Goal: Transaction & Acquisition: Purchase product/service

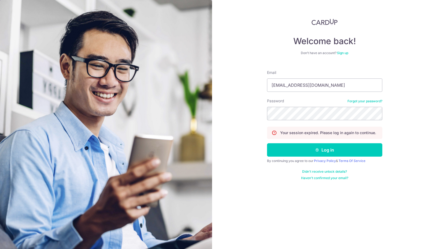
click at [299, 157] on form "Email esplanation@gmail.com Password Forgot your password? Your session expired…" at bounding box center [324, 123] width 115 height 115
click at [299, 153] on button "Log in" at bounding box center [324, 149] width 115 height 13
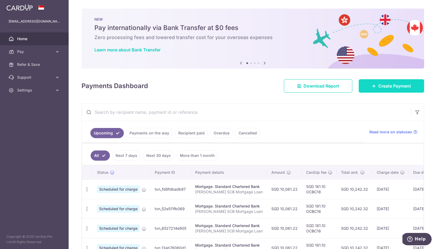
click at [391, 86] on span "Create Payment" at bounding box center [394, 86] width 33 height 6
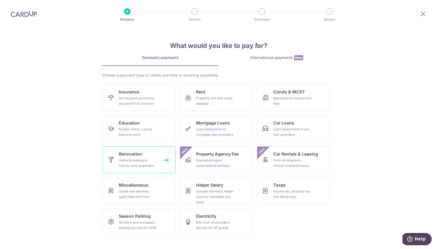
click at [130, 168] on div "Home furnishing or interior reno-expenses" at bounding box center [138, 163] width 39 height 11
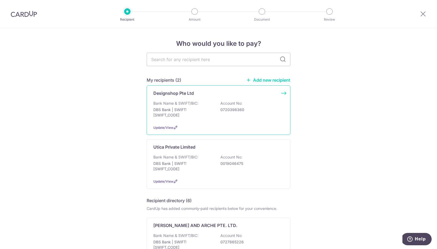
click at [219, 114] on div "Bank Name & SWIFT/BIC: DBS Bank | SWIFT: DBSSSGSGXXX Account No: 0720398360" at bounding box center [218, 111] width 130 height 20
click at [225, 112] on p "0720398360" at bounding box center [250, 109] width 60 height 5
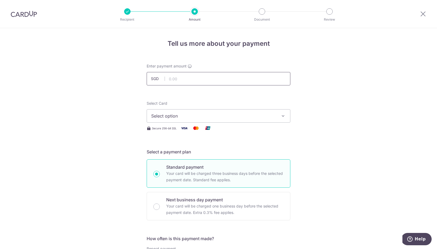
click at [208, 80] on input "text" at bounding box center [219, 78] width 144 height 13
type input "10,872.75"
click at [236, 117] on span "Select option" at bounding box center [213, 116] width 125 height 6
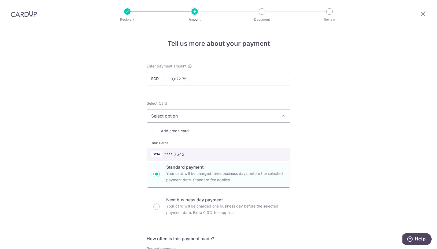
click at [222, 156] on span "**** 7542" at bounding box center [218, 154] width 135 height 6
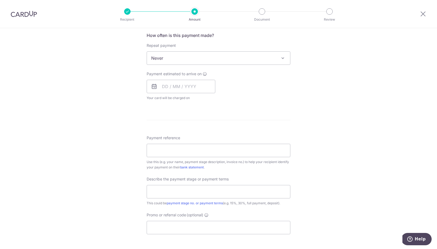
scroll to position [206, 0]
click at [231, 60] on span "Never" at bounding box center [218, 56] width 143 height 13
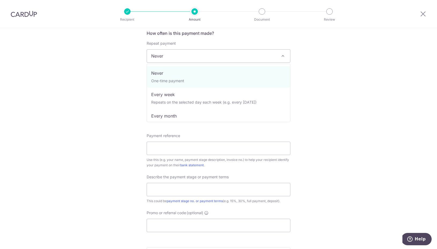
click at [348, 77] on div "Tell us more about your payment Enter payment amount SGD 10,872.75 10872.75 Sel…" at bounding box center [218, 82] width 437 height 521
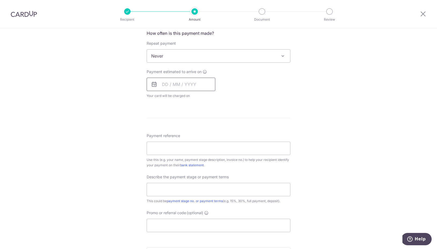
click at [165, 83] on input "text" at bounding box center [181, 84] width 69 height 13
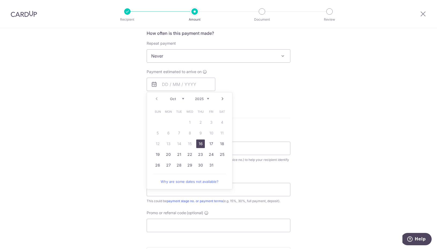
click at [198, 146] on link "16" at bounding box center [200, 144] width 9 height 9
type input "[DATE]"
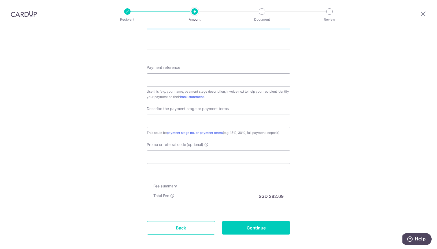
scroll to position [322, 0]
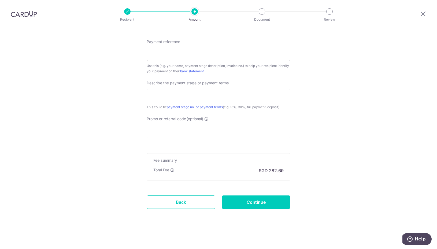
click at [218, 53] on input "Payment reference" at bounding box center [219, 54] width 144 height 13
click at [195, 51] on input "Payment reference" at bounding box center [219, 54] width 144 height 13
click at [195, 56] on input "Payment reference" at bounding box center [219, 54] width 144 height 13
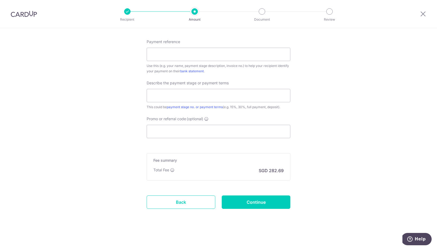
click at [176, 54] on input "Payment reference" at bounding box center [219, 54] width 144 height 13
paste input "202554/41GD/251006"
click at [170, 54] on input "202554/41GD/251006" at bounding box center [219, 54] width 144 height 13
type input "202554/41GD/251006"
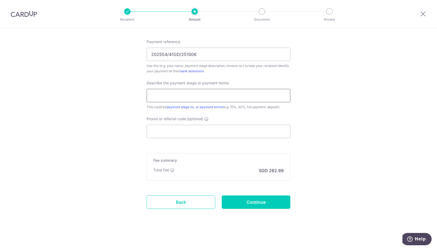
click at [160, 94] on input "text" at bounding box center [219, 95] width 144 height 13
type input "15%"
click at [208, 132] on input "Promo or referral code (optional)" at bounding box center [219, 131] width 144 height 13
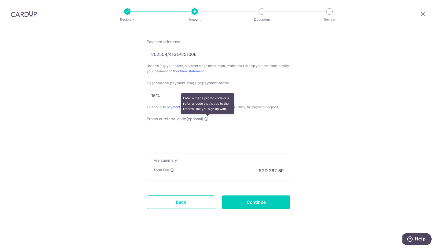
click at [208, 120] on icon at bounding box center [206, 119] width 4 height 4
click at [208, 125] on input "Promo or referral code (optional) Enter either a promo code or a referral code …" at bounding box center [219, 131] width 144 height 13
click at [172, 130] on input "Promo or referral code (optional)" at bounding box center [219, 131] width 144 height 13
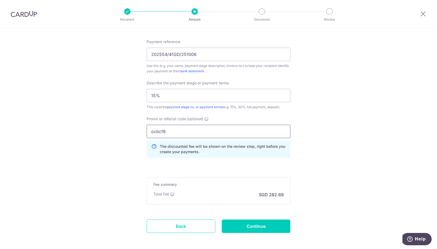
type input "ocbc18"
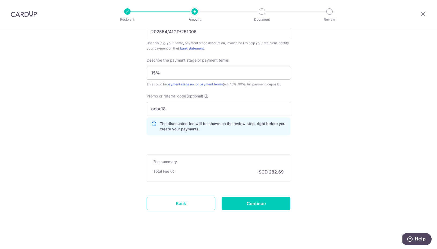
scroll to position [346, 0]
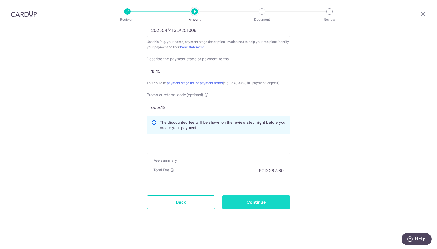
click at [281, 202] on input "Continue" at bounding box center [256, 202] width 69 height 13
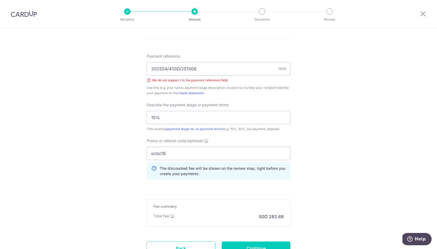
scroll to position [306, 0]
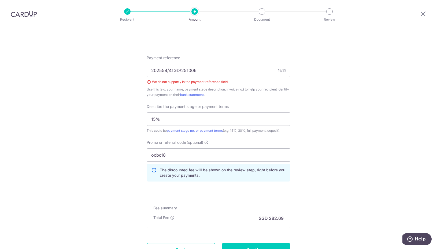
click at [169, 69] on input "202554/41GD/251006" at bounding box center [219, 70] width 144 height 13
click at [181, 69] on input "202554-41GD/251006" at bounding box center [219, 70] width 144 height 13
click at [384, 124] on div "Tell us more about your payment Enter payment amount SGD 10,872.75 10872.75 Sel…" at bounding box center [218, 9] width 437 height 575
click at [255, 76] on input "202554-41GD-251006" at bounding box center [219, 70] width 144 height 13
click at [220, 68] on input "202554-41GD-25100" at bounding box center [219, 70] width 144 height 13
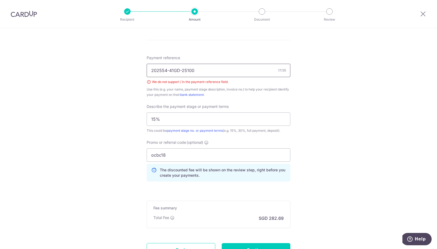
type input "202554-41GD-251006"
click at [316, 111] on div "Tell us more about your payment Enter payment amount SGD 10,872.75 10872.75 Sel…" at bounding box center [218, 9] width 437 height 575
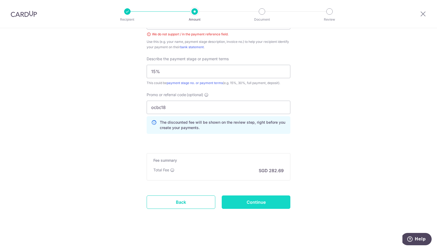
click at [263, 207] on input "Continue" at bounding box center [256, 202] width 69 height 13
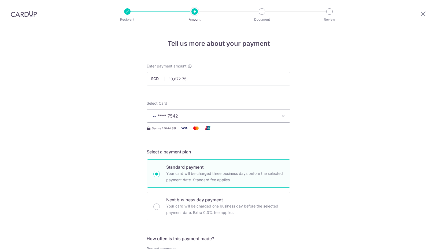
scroll to position [353, 0]
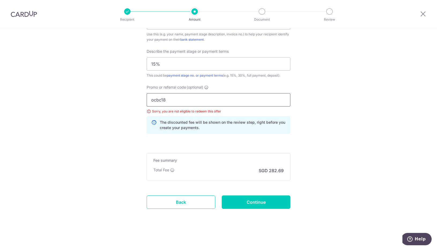
click at [200, 99] on input "ocbc18" at bounding box center [219, 99] width 144 height 13
type input "ocbc195"
click at [265, 202] on input "Continue" at bounding box center [256, 202] width 69 height 13
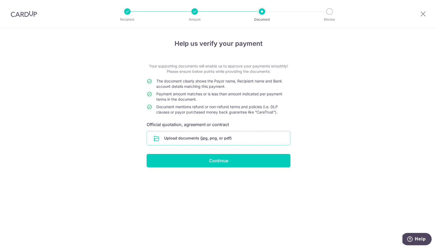
click at [214, 143] on input "file" at bounding box center [218, 138] width 143 height 14
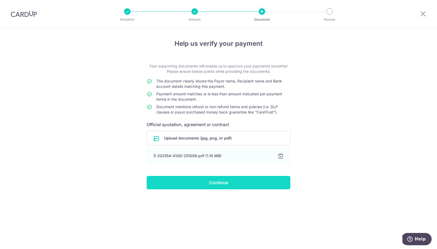
click at [207, 186] on input "Continue" at bounding box center [219, 182] width 144 height 13
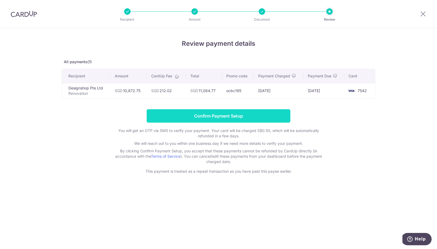
click at [222, 114] on input "Confirm Payment Setup" at bounding box center [219, 115] width 144 height 13
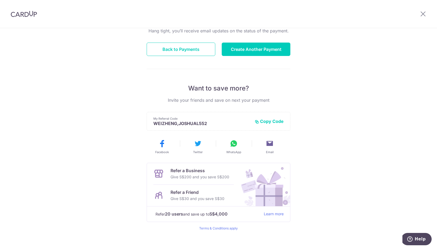
scroll to position [65, 0]
